Goal: Complete application form

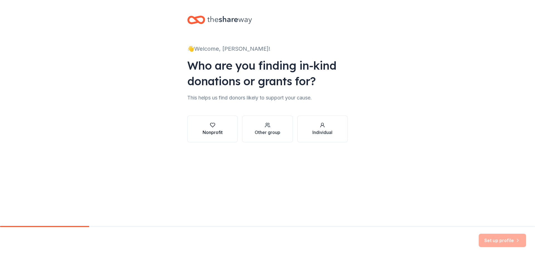
click at [203, 133] on div "Nonprofit" at bounding box center [213, 132] width 20 height 7
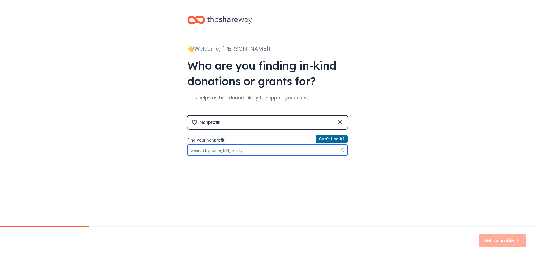
click at [221, 152] on input "Find your nonprofit" at bounding box center [267, 150] width 161 height 11
click at [141, 36] on div "👋 Welcome, [PERSON_NAME]! Who are you finding in-kind donations or grants for? …" at bounding box center [267, 119] width 535 height 238
click at [203, 17] on div at bounding box center [219, 19] width 65 height 13
click at [226, 19] on icon at bounding box center [229, 20] width 45 height 8
click at [205, 27] on div "👋 Welcome, [PERSON_NAME]! Who are you finding in-kind donations or grants for? …" at bounding box center [267, 119] width 178 height 238
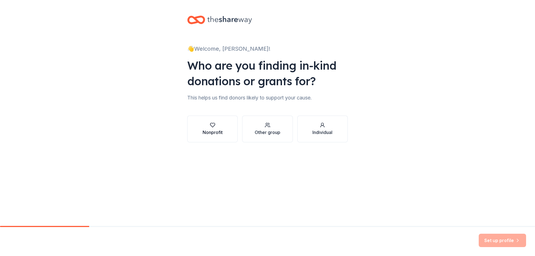
click at [219, 129] on div "Nonprofit" at bounding box center [213, 128] width 20 height 13
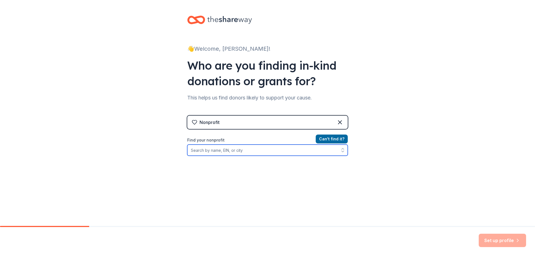
click at [229, 150] on input "Find your nonprofit" at bounding box center [267, 150] width 161 height 11
type input "S"
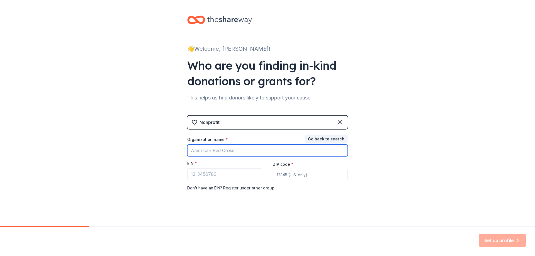
click at [270, 145] on input "Organization name *" at bounding box center [267, 151] width 161 height 12
